Goal: Book appointment/travel/reservation

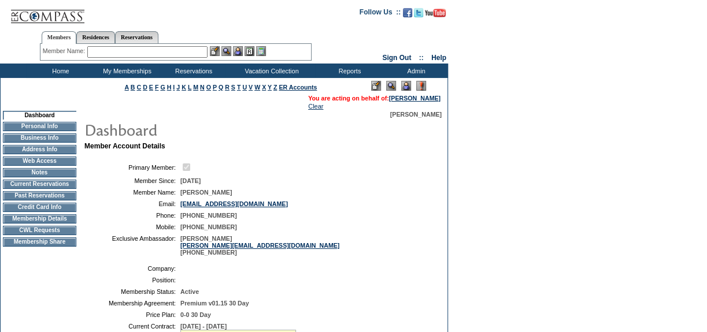
click at [72, 187] on td "Current Reservations" at bounding box center [39, 184] width 73 height 9
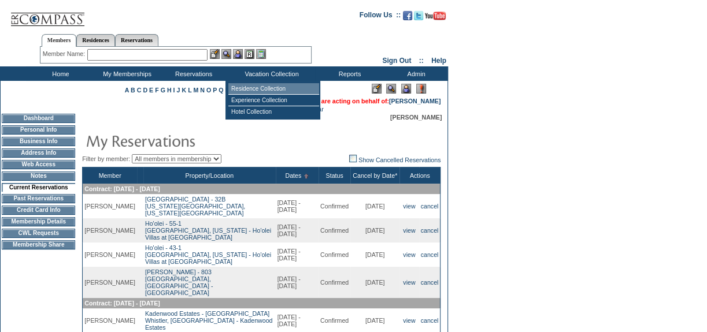
click at [290, 86] on td "Residence Collection" at bounding box center [273, 89] width 91 height 12
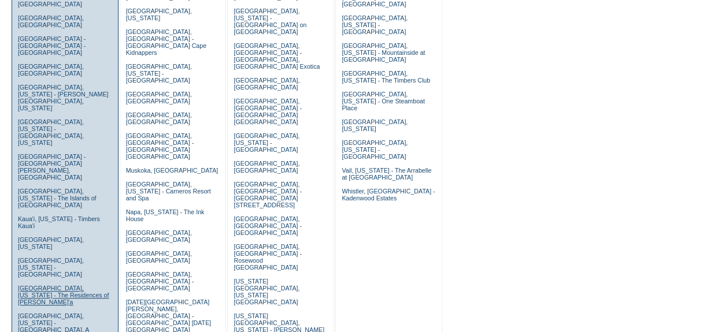
scroll to position [262, 0]
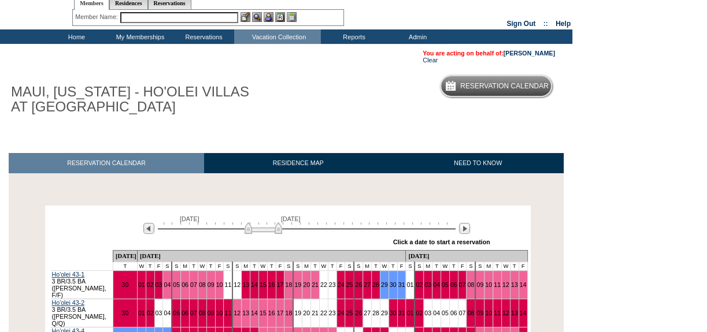
scroll to position [105, 0]
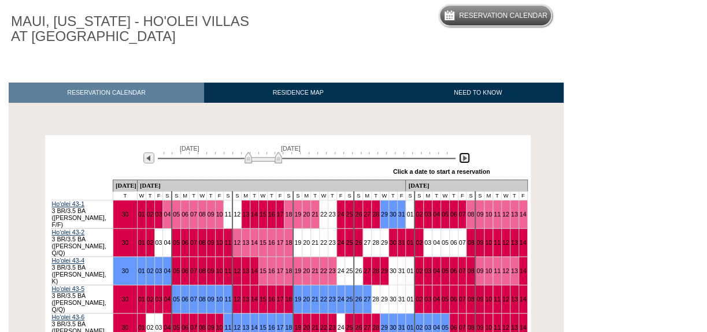
click at [465, 158] on img at bounding box center [464, 158] width 11 height 11
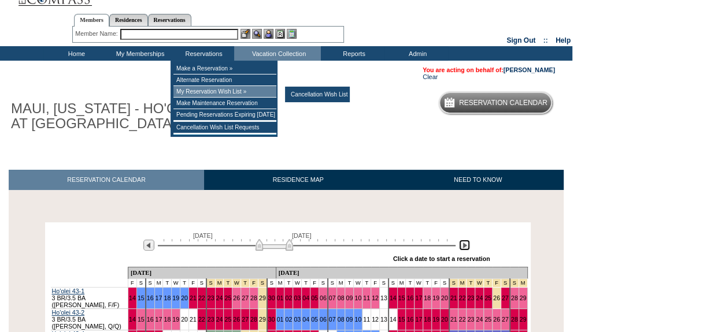
scroll to position [0, 0]
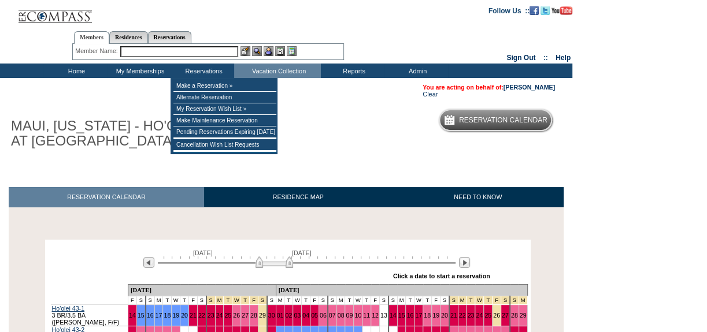
click at [190, 50] on input "text" at bounding box center [179, 51] width 118 height 11
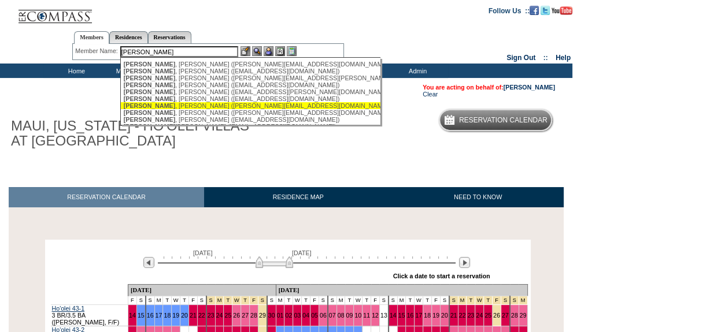
click at [191, 107] on div "[PERSON_NAME] ([PERSON_NAME][EMAIL_ADDRESS][DOMAIN_NAME])" at bounding box center [251, 105] width 254 height 7
type input "Thompson, Debbie (debbietthompson@gmail.com)"
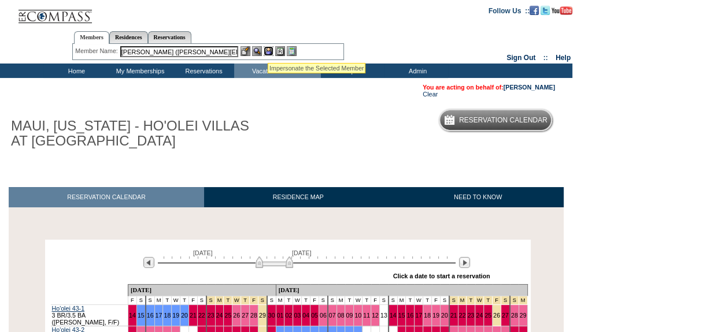
click at [268, 49] on img at bounding box center [268, 51] width 10 height 10
click at [258, 50] on img at bounding box center [257, 51] width 10 height 10
